Goal: Task Accomplishment & Management: Manage account settings

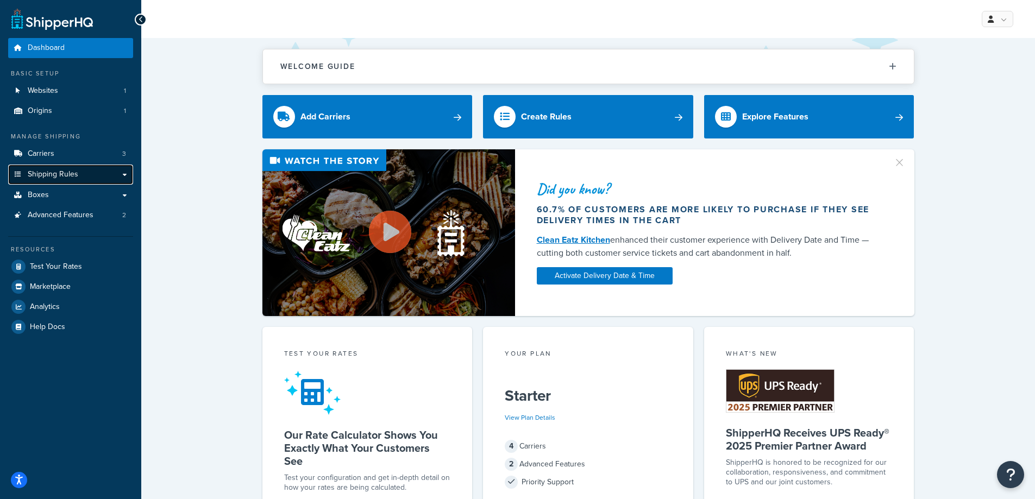
click at [97, 177] on link "Shipping Rules" at bounding box center [70, 175] width 125 height 20
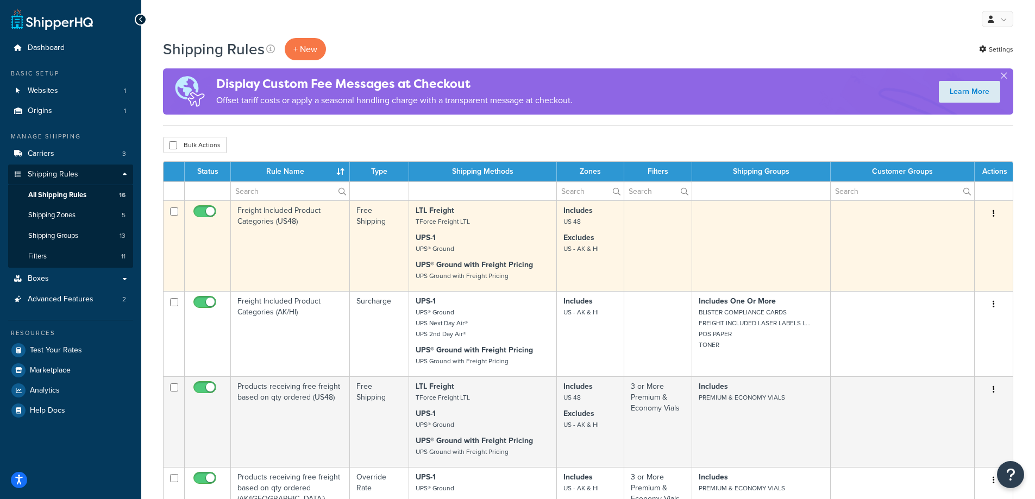
click at [328, 236] on td "Freight Included Product Categories (US48)" at bounding box center [290, 246] width 119 height 91
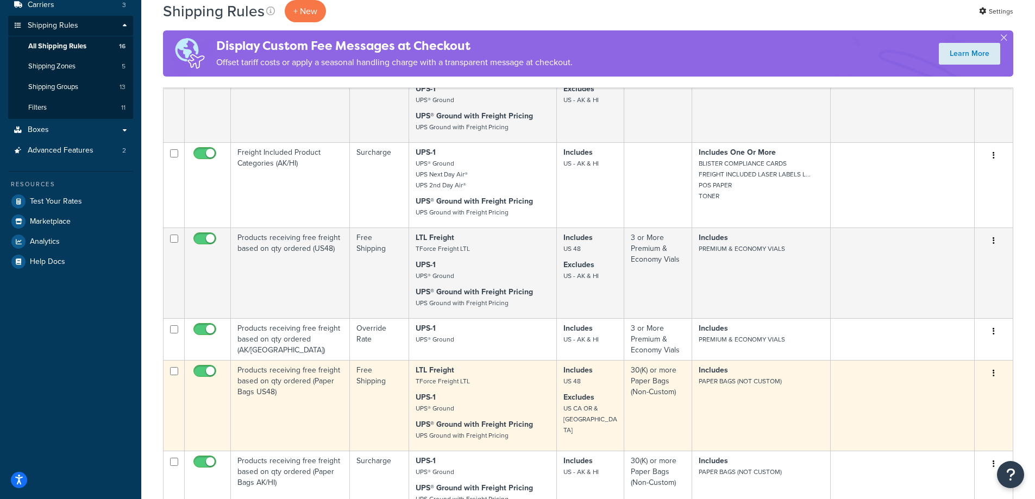
scroll to position [217, 0]
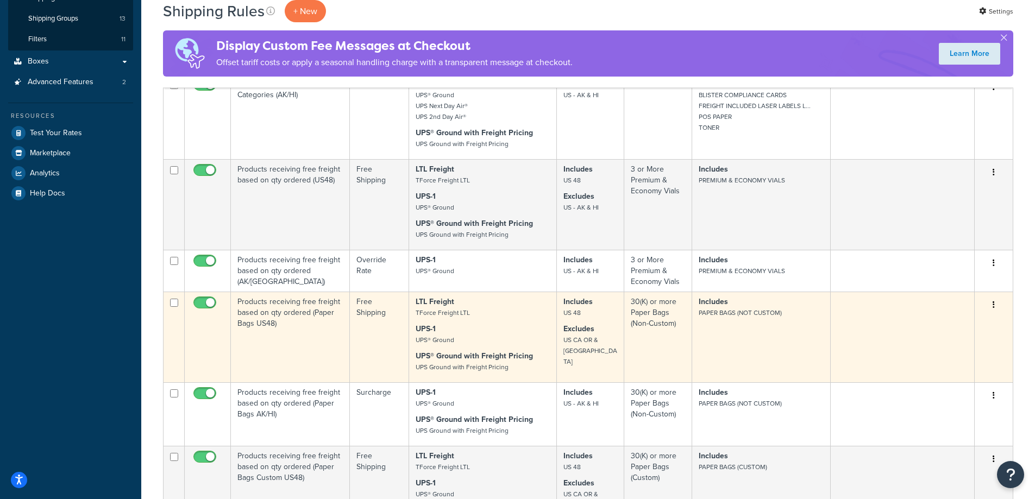
click at [215, 302] on input "checkbox" at bounding box center [206, 306] width 30 height 14
checkbox input "false"
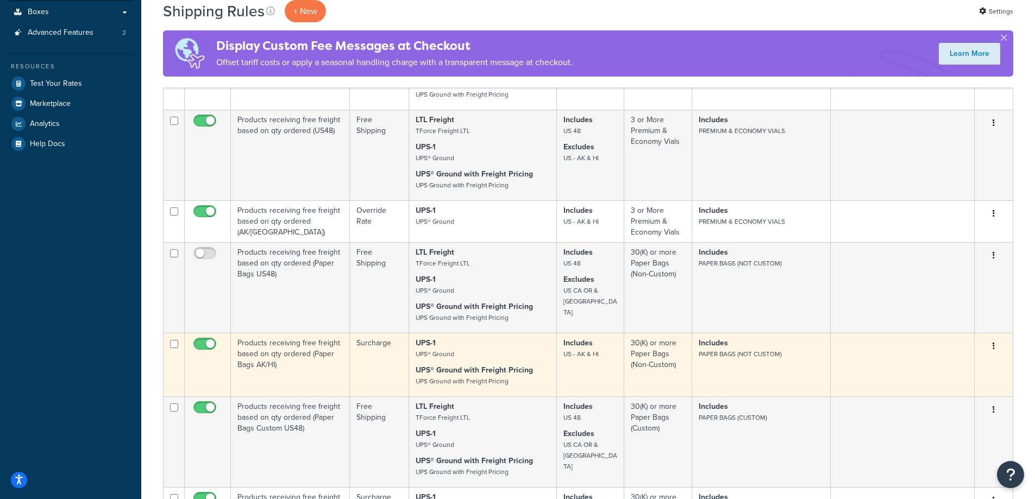
scroll to position [272, 0]
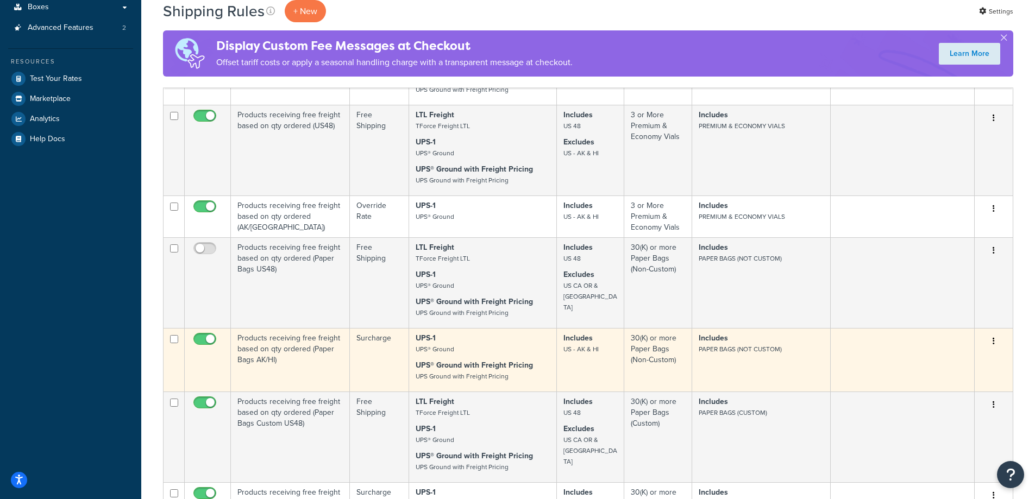
click at [203, 337] on input "checkbox" at bounding box center [206, 342] width 30 height 14
checkbox input "false"
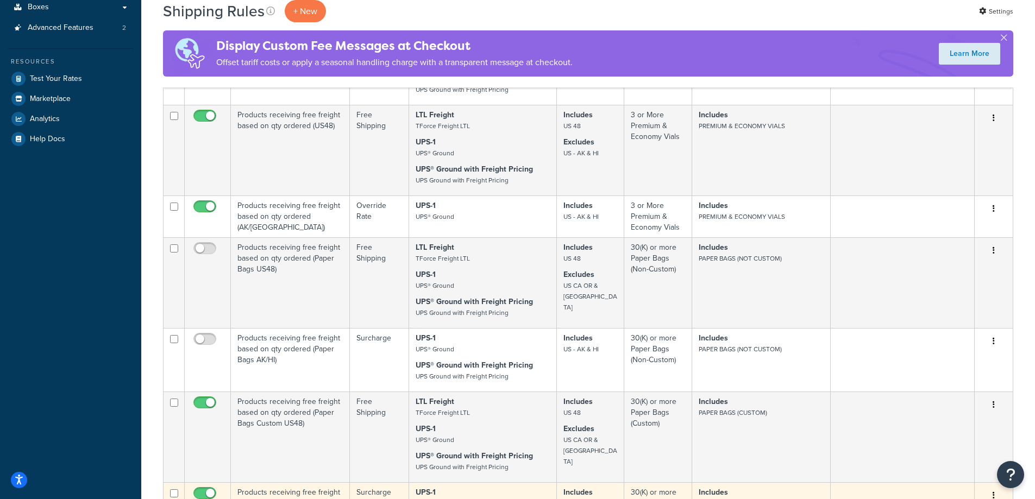
scroll to position [326, 0]
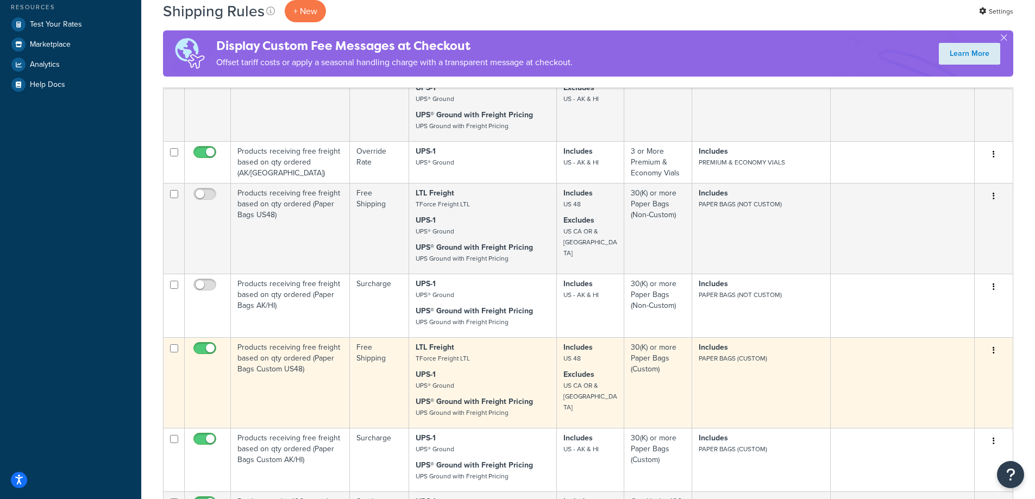
click at [203, 340] on td at bounding box center [208, 382] width 46 height 91
click at [206, 349] on input "checkbox" at bounding box center [206, 352] width 30 height 14
checkbox input "false"
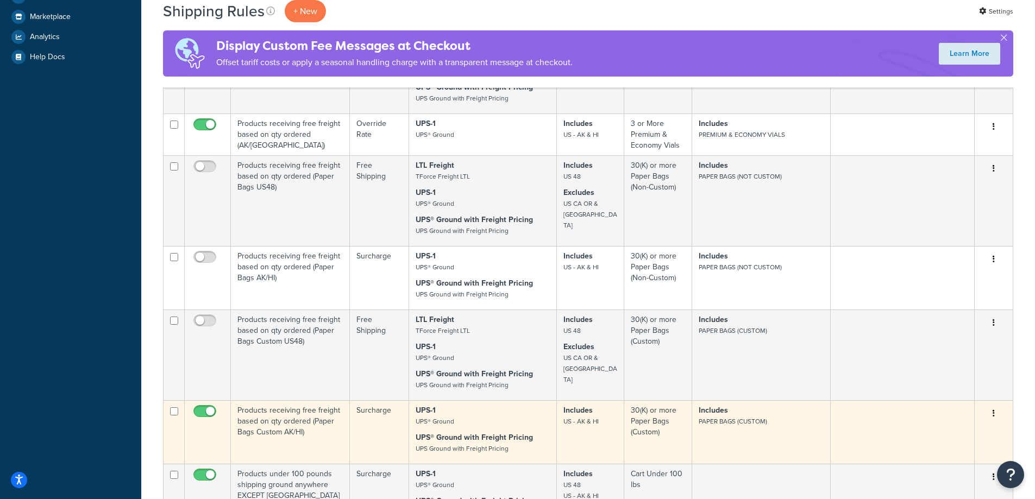
scroll to position [380, 0]
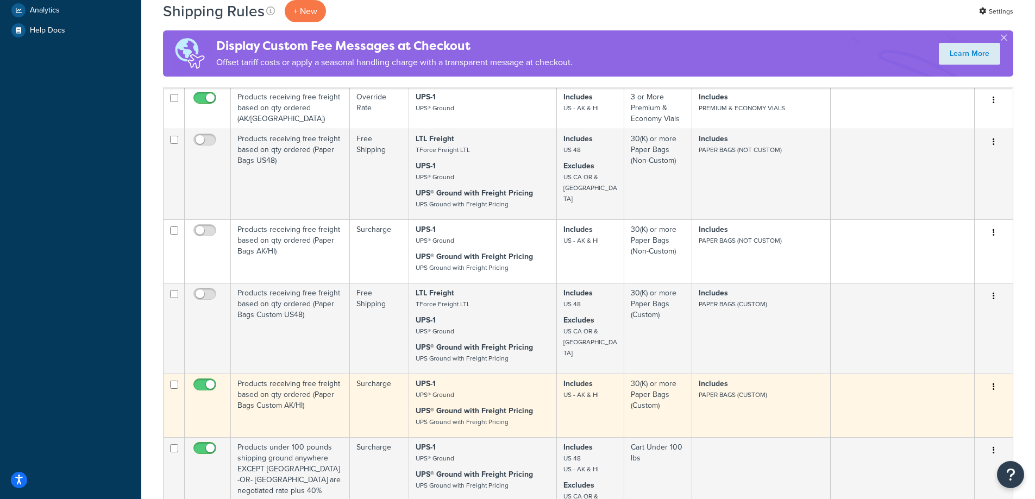
click at [201, 384] on input "checkbox" at bounding box center [206, 388] width 30 height 14
checkbox input "false"
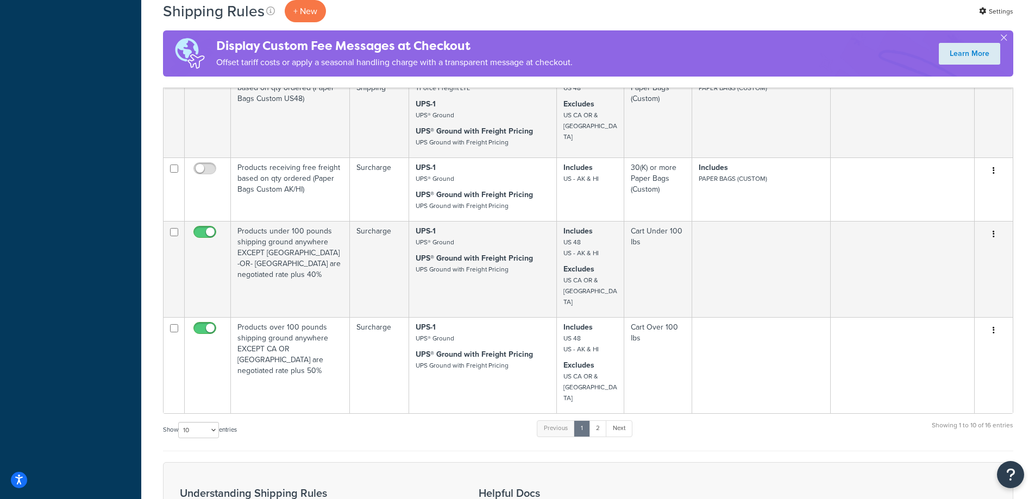
scroll to position [598, 0]
click at [599, 419] on link "2" at bounding box center [598, 427] width 18 height 16
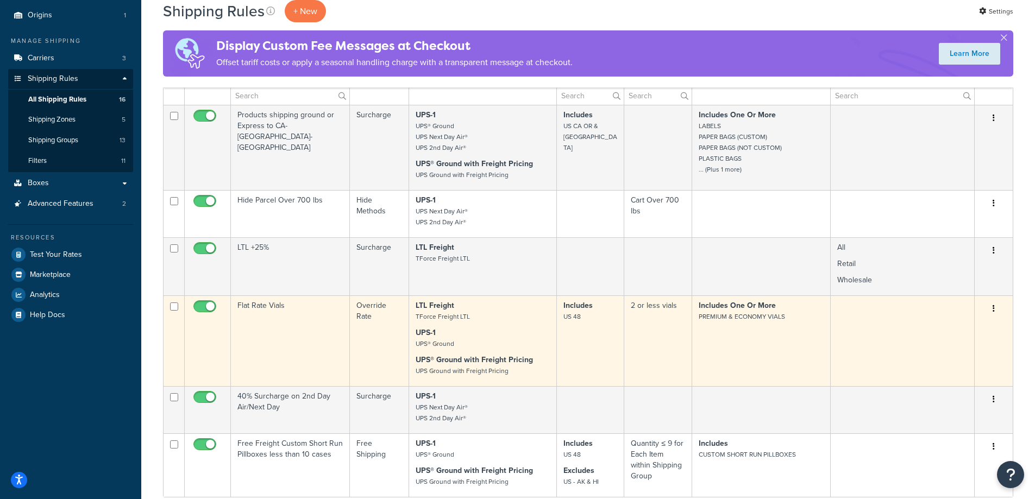
scroll to position [77, 0]
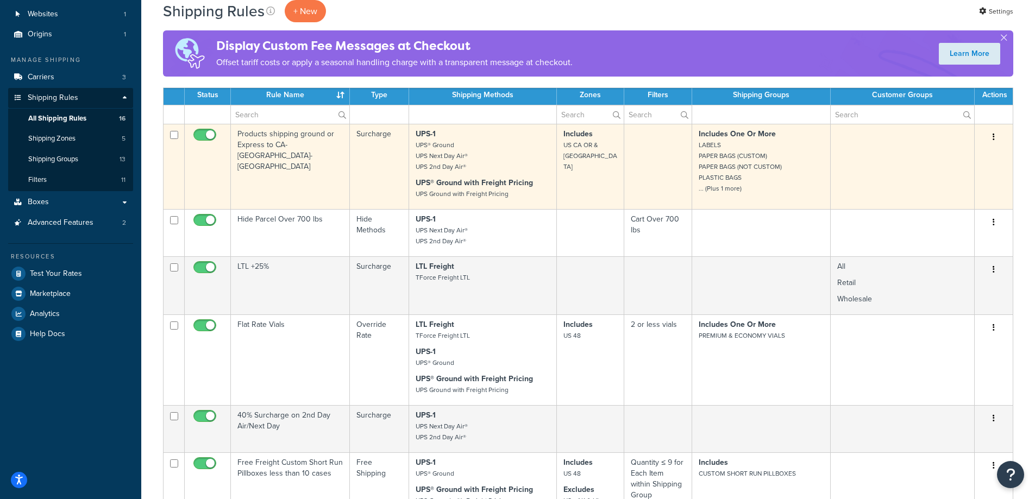
click at [284, 170] on td "Products shipping ground or Express to CA-OR-WA" at bounding box center [290, 166] width 119 height 85
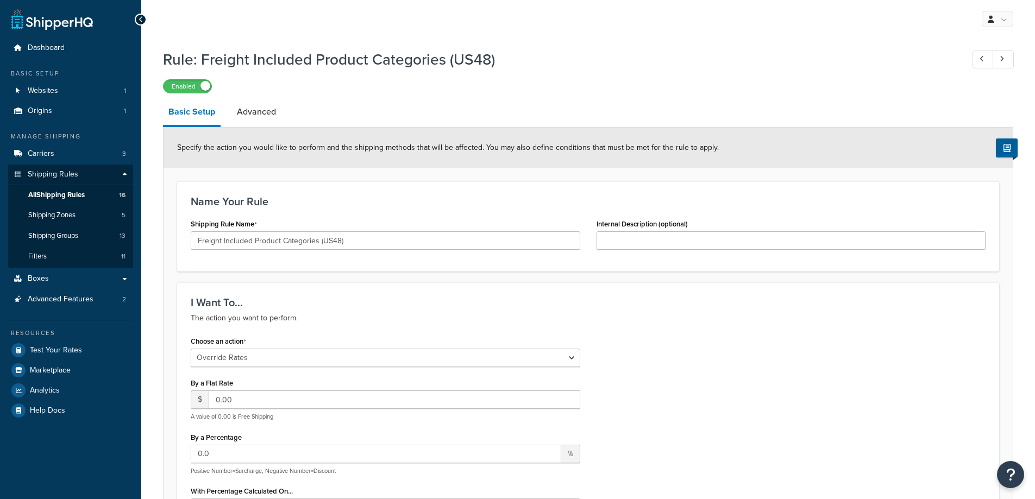
select select "OVERRIDE"
select select "ITEM"
select select "OVERRIDE"
select select "ITEM"
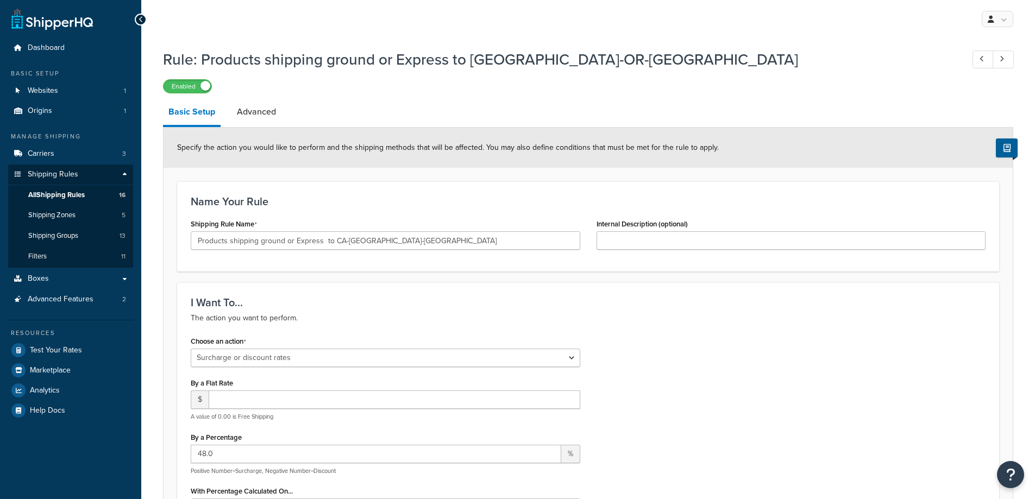
select select "SURCHARGE"
select select "SHIPPING_GROUP"
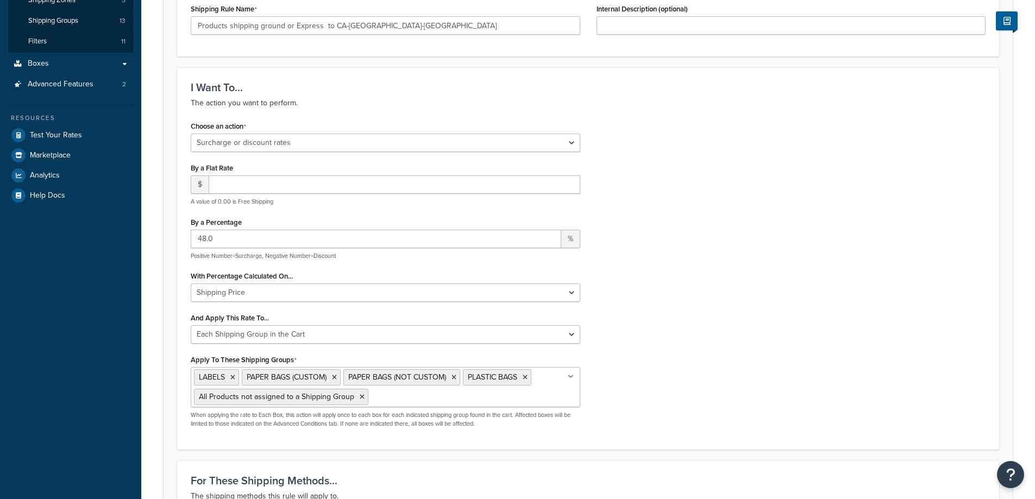
scroll to position [272, 0]
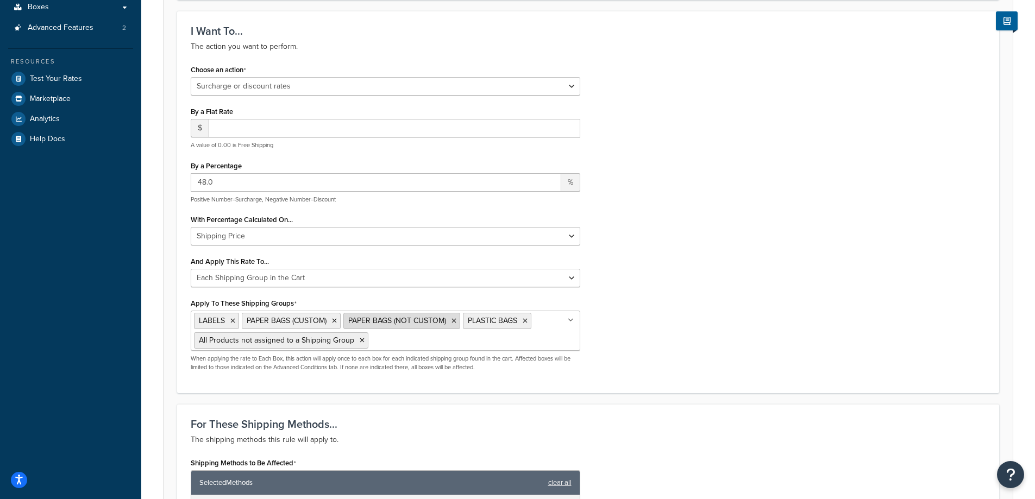
click at [453, 320] on icon at bounding box center [454, 321] width 5 height 7
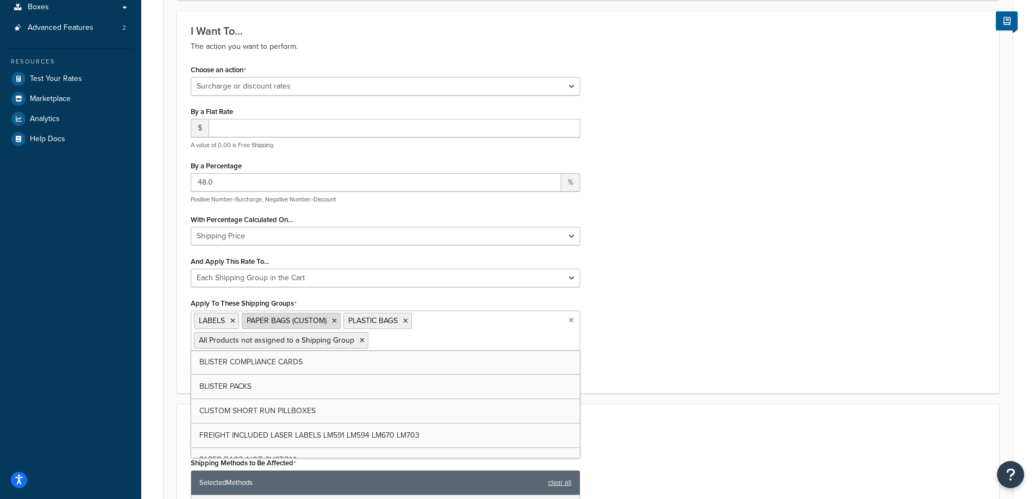
click at [334, 322] on icon at bounding box center [334, 321] width 5 height 7
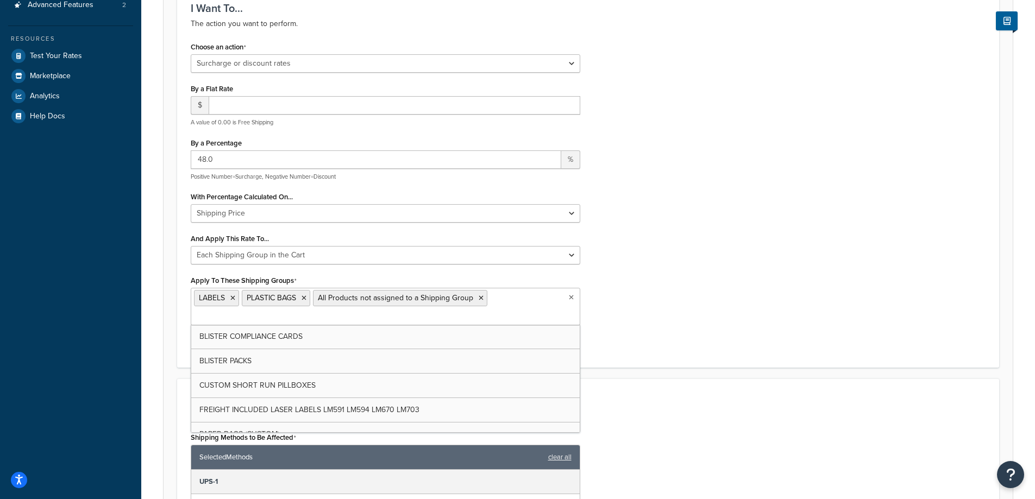
scroll to position [435, 0]
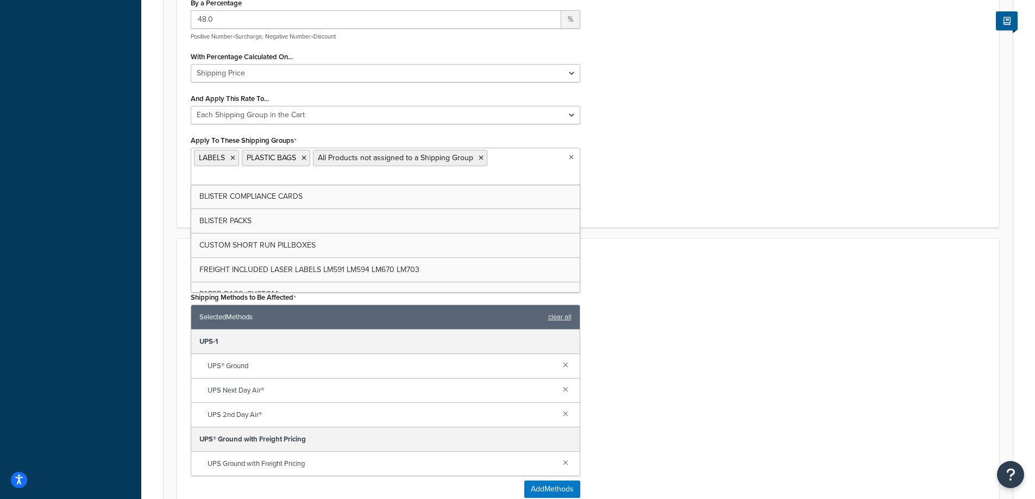
click at [704, 328] on div "Shipping Methods to Be Affected Selected Methods clear all UPS-1 UPS® Ground UP…" at bounding box center [588, 398] width 811 height 217
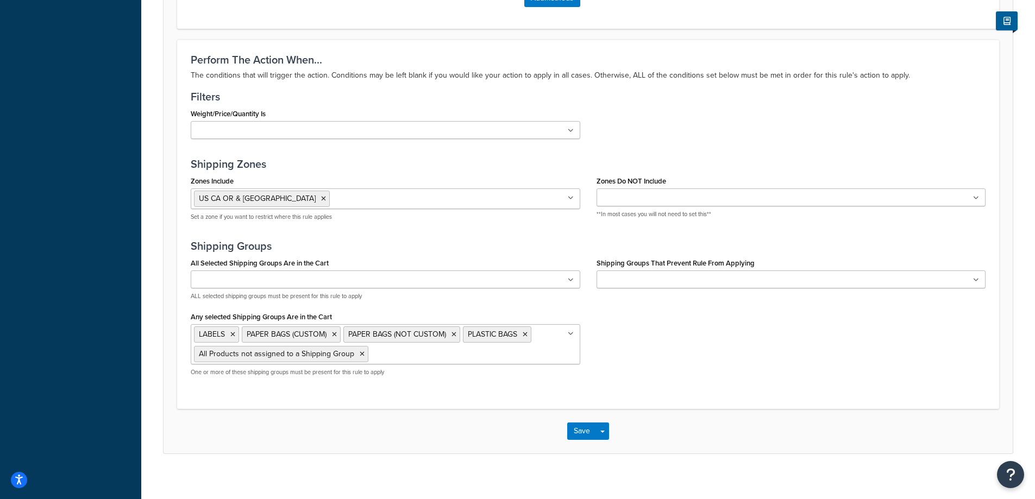
scroll to position [935, 0]
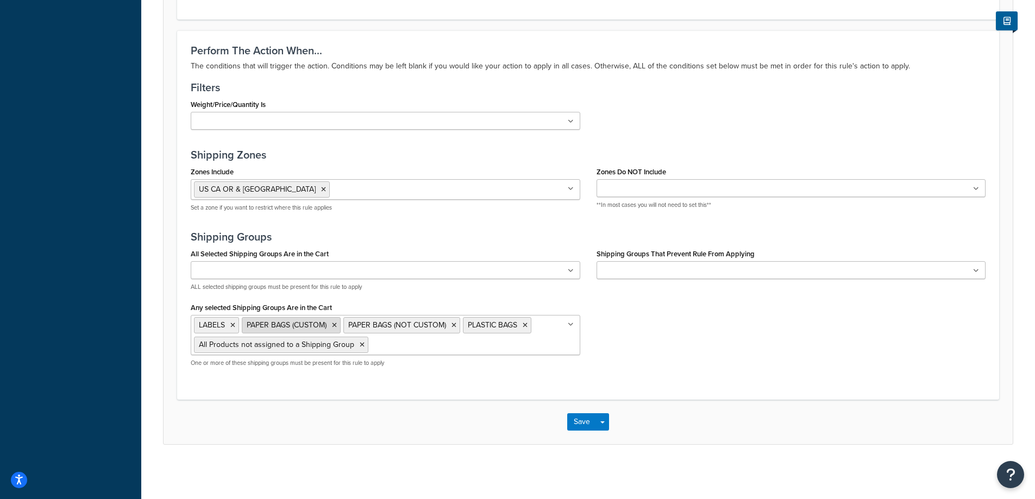
click at [332, 325] on li "PAPER BAGS (CUSTOM)" at bounding box center [291, 325] width 99 height 16
click at [333, 327] on icon at bounding box center [334, 325] width 5 height 7
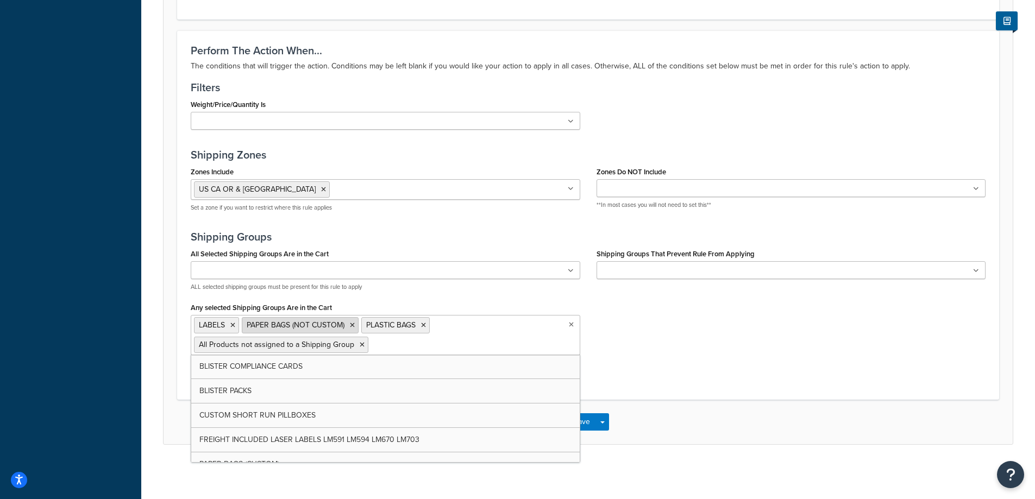
click at [351, 324] on icon at bounding box center [352, 325] width 5 height 7
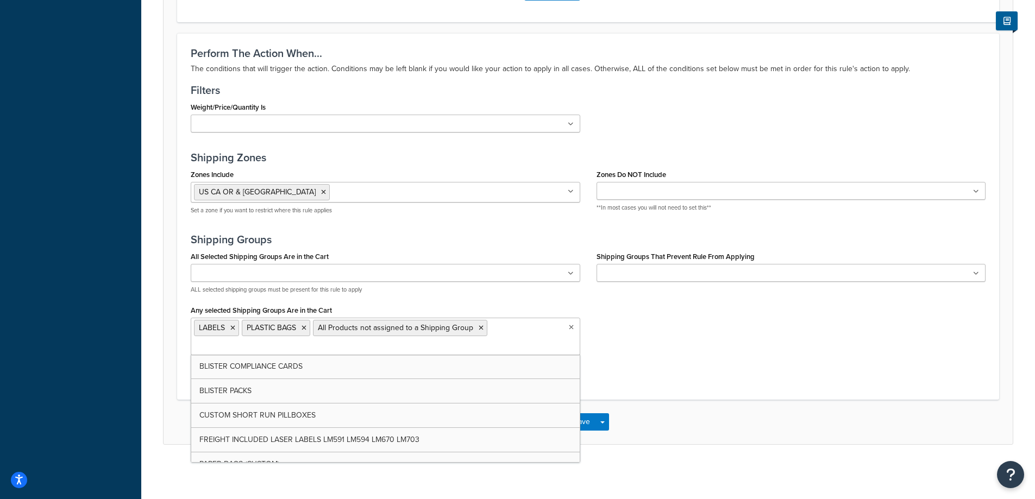
click at [822, 352] on div "All Selected Shipping Groups Are in the Cart BLISTER COMPLIANCE CARDS BLISTER P…" at bounding box center [588, 312] width 811 height 127
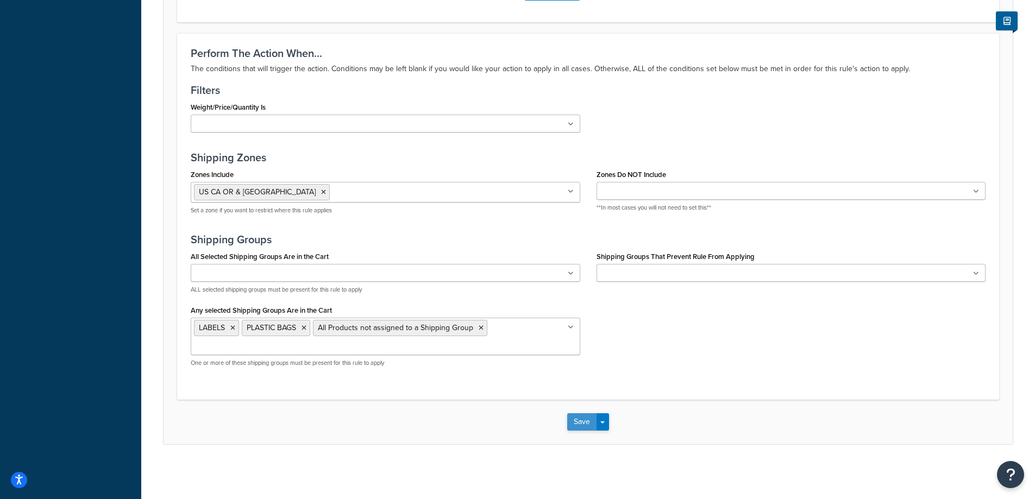
click at [587, 427] on button "Save" at bounding box center [581, 422] width 29 height 17
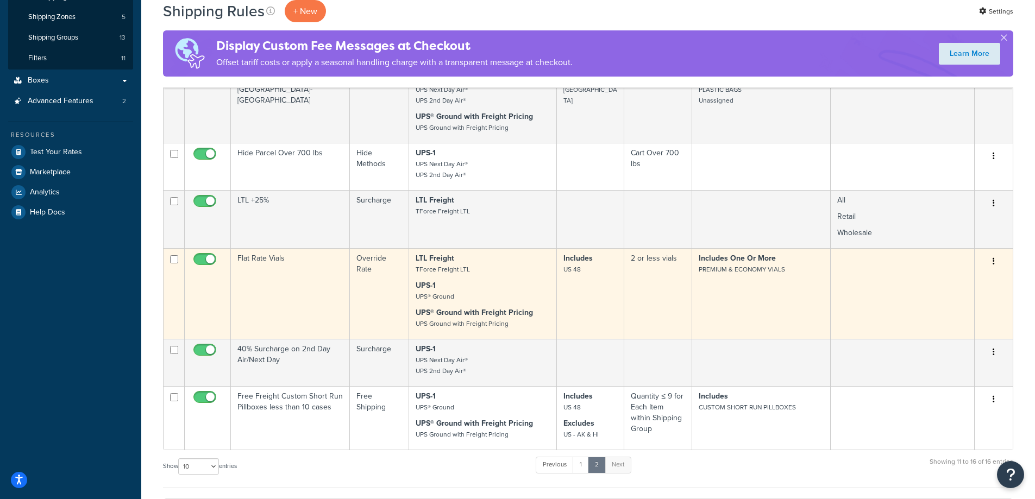
scroll to position [217, 0]
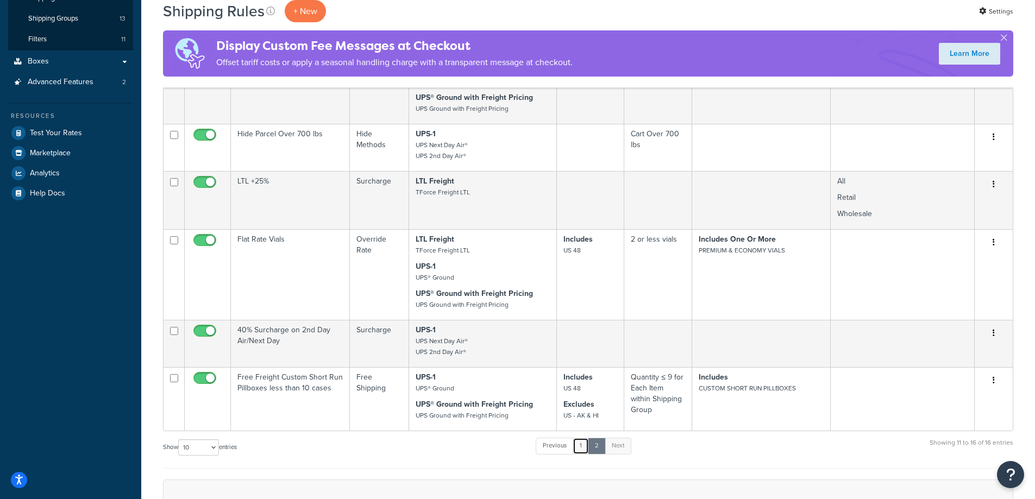
click at [580, 447] on link "1" at bounding box center [581, 446] width 16 height 16
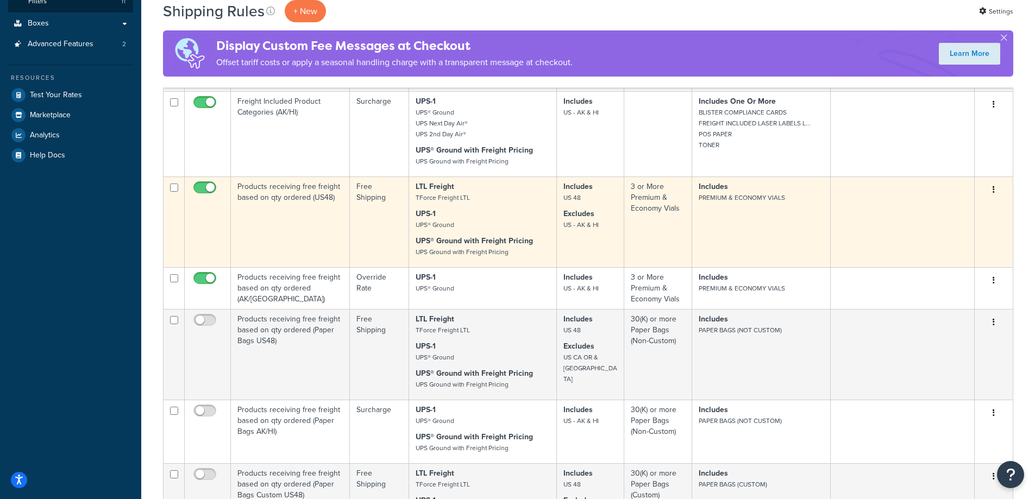
scroll to position [136, 0]
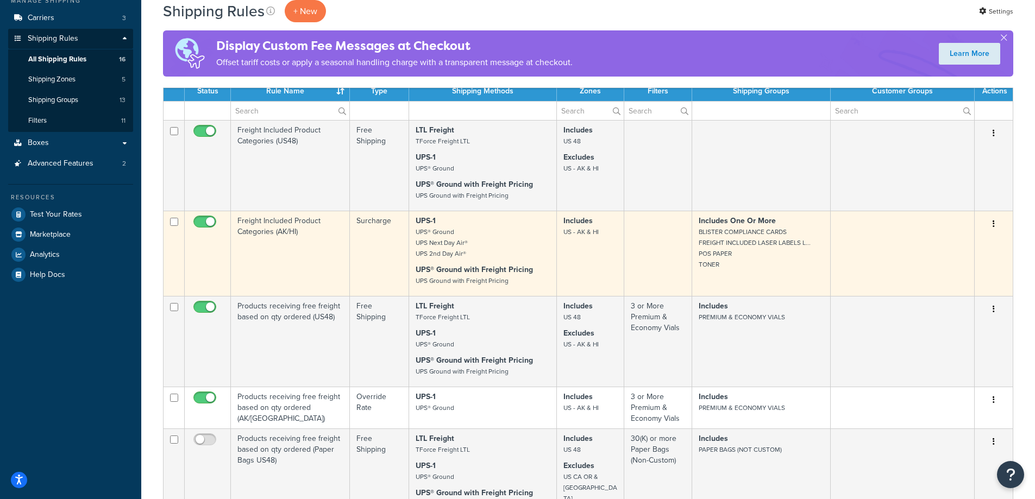
drag, startPoint x: 555, startPoint y: 246, endPoint x: 331, endPoint y: 251, distance: 223.4
drag, startPoint x: 331, startPoint y: 251, endPoint x: 312, endPoint y: 239, distance: 22.5
click at [312, 239] on td "Freight Included Product Categories (AK/HI)" at bounding box center [290, 253] width 119 height 85
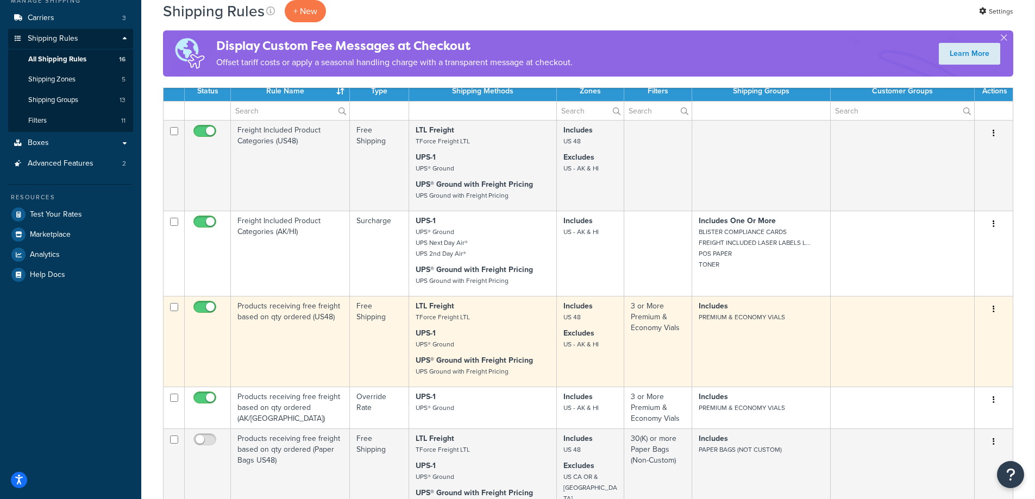
click at [527, 322] on p "LTL Freight TForce Freight LTL" at bounding box center [483, 312] width 134 height 22
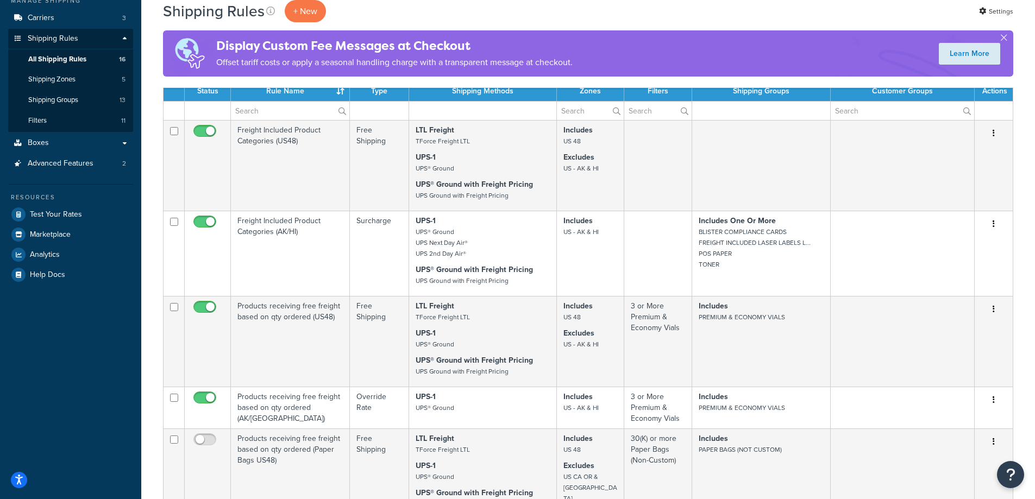
scroll to position [0, 0]
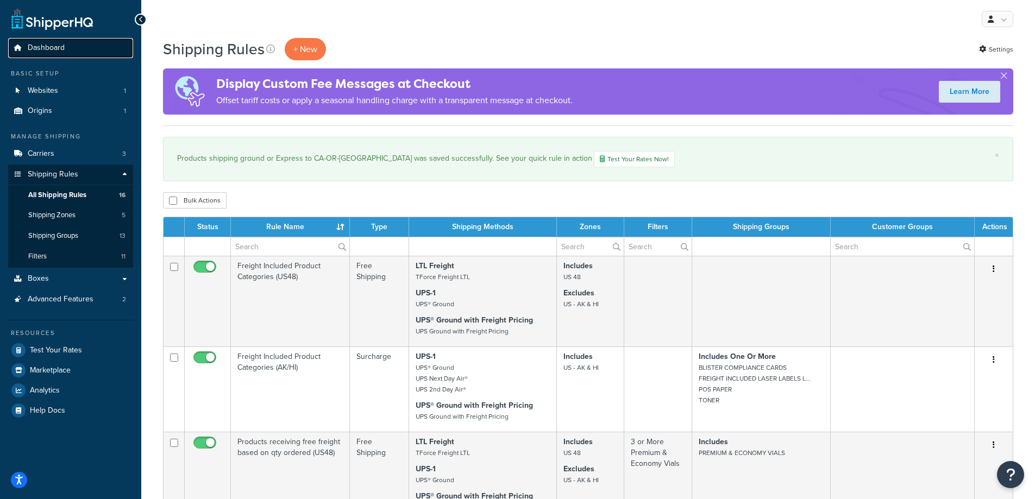
click at [85, 44] on link "Dashboard" at bounding box center [70, 48] width 125 height 20
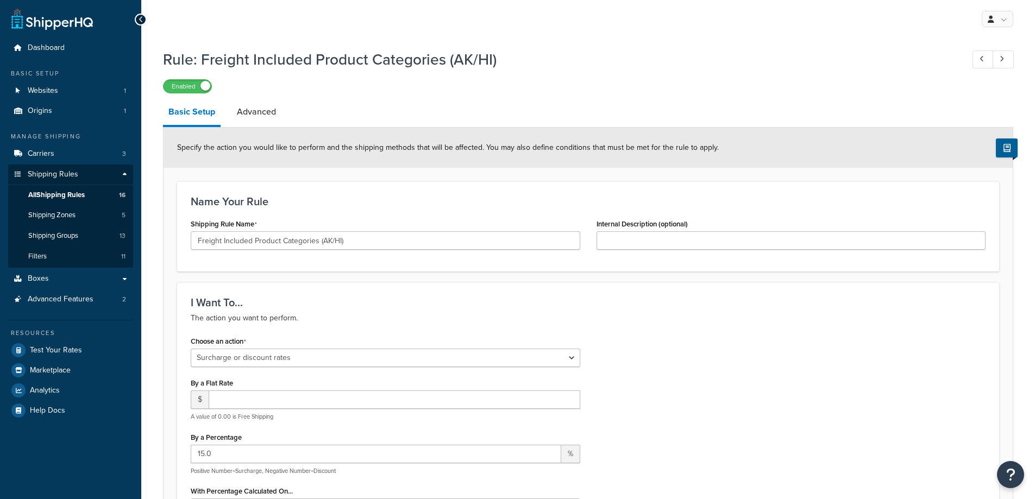
select select "SURCHARGE"
select select "SHIPPING_GROUP"
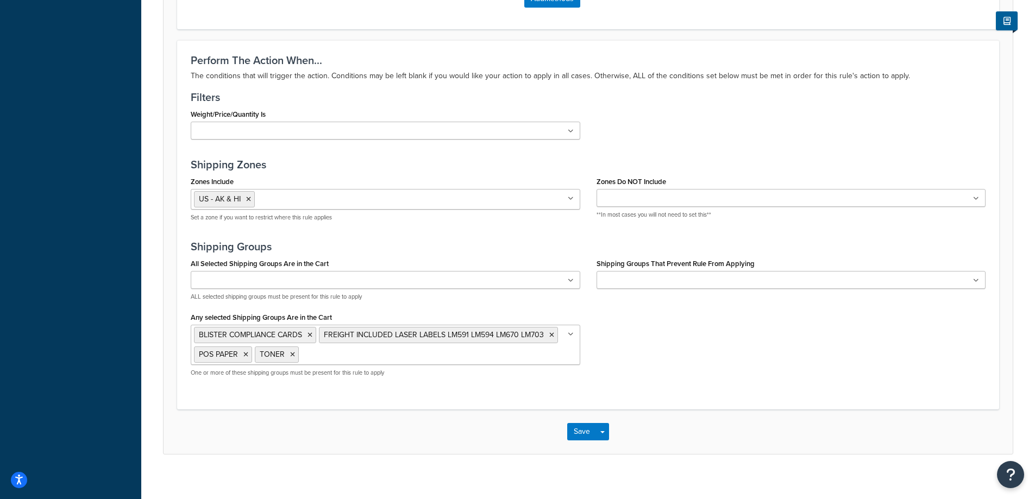
scroll to position [938, 0]
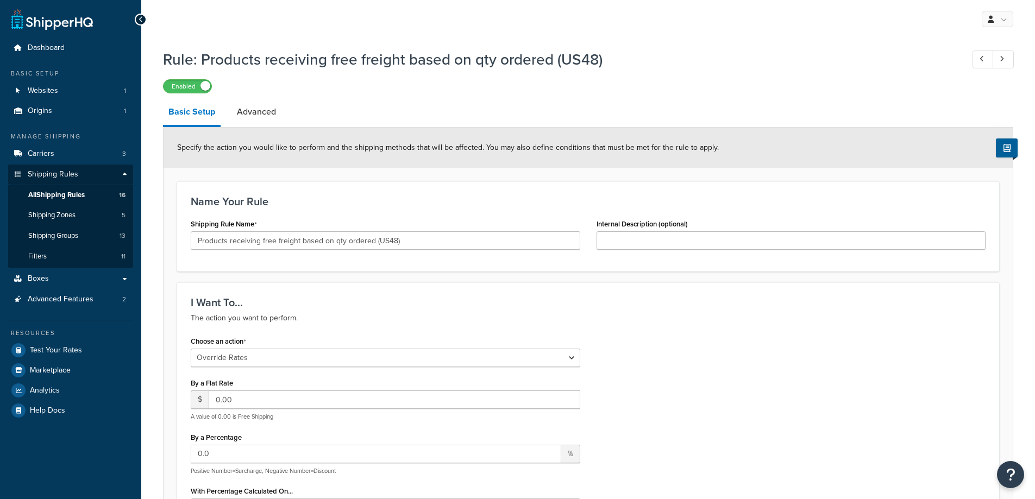
select select "OVERRIDE"
select select "ITEM"
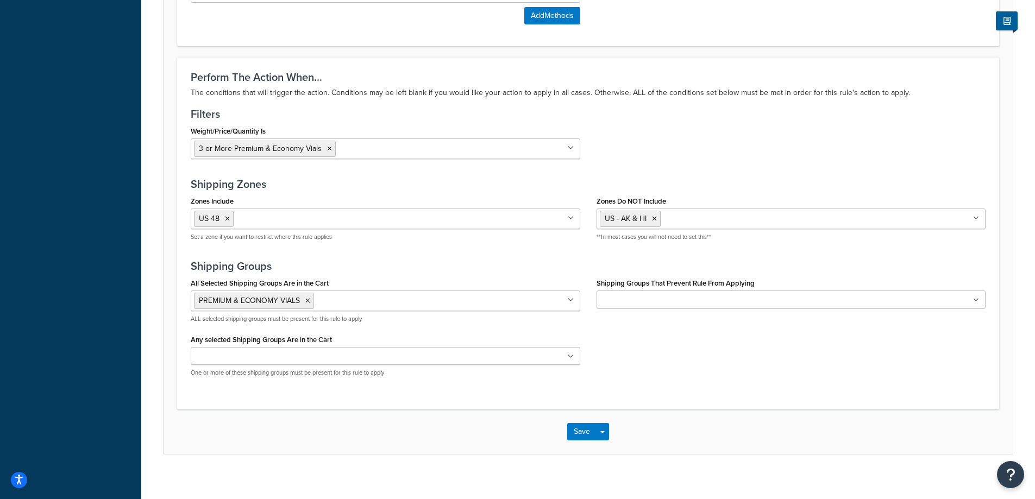
scroll to position [901, 0]
